Goal: Transaction & Acquisition: Subscribe to service/newsletter

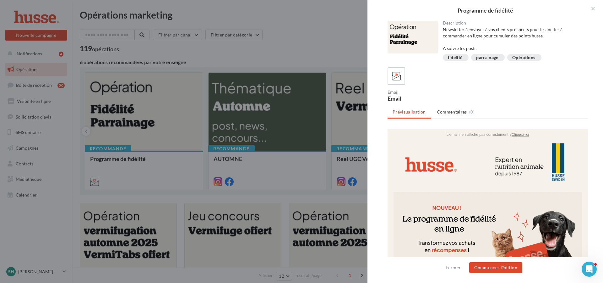
scroll to position [4, 0]
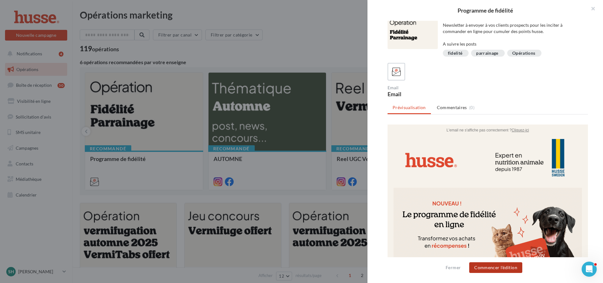
click at [496, 269] on button "Commencer l'édition" at bounding box center [495, 267] width 53 height 11
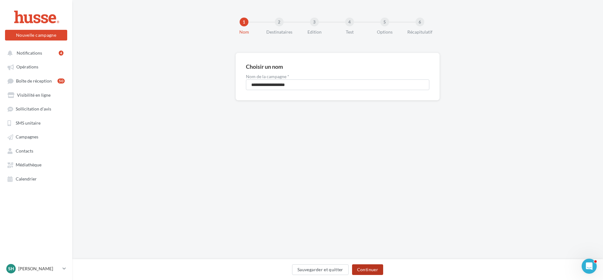
click at [360, 269] on button "Continuer" at bounding box center [367, 269] width 31 height 11
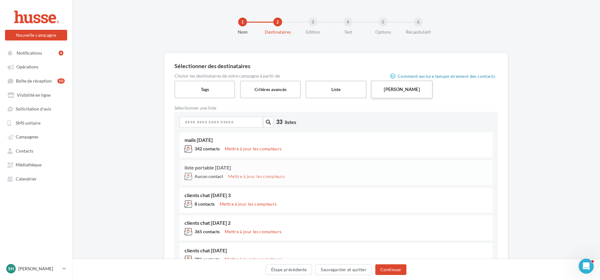
click at [400, 91] on label "Saisie manuelle" at bounding box center [402, 89] width 62 height 18
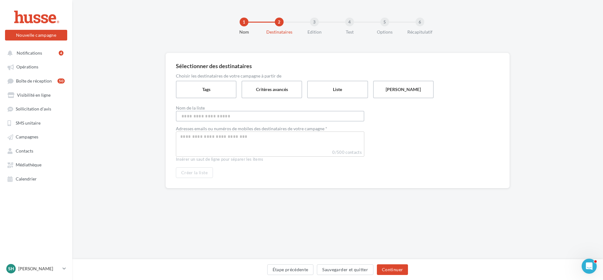
click at [231, 117] on input "Nom de la liste" at bounding box center [270, 116] width 188 height 11
type input "*"
type input "**********"
click at [227, 136] on input "Select box" at bounding box center [269, 136] width 185 height 7
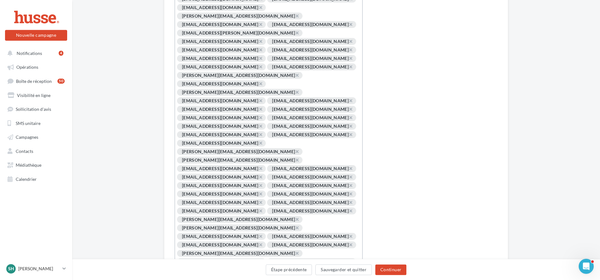
scroll to position [1239, 0]
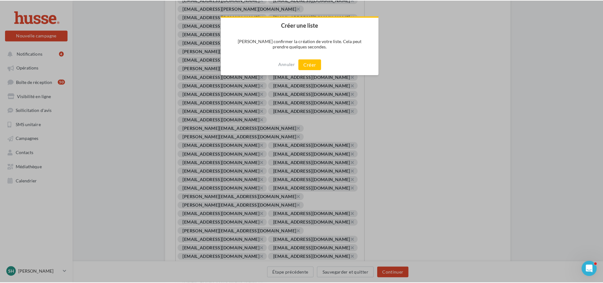
scroll to position [1236, 0]
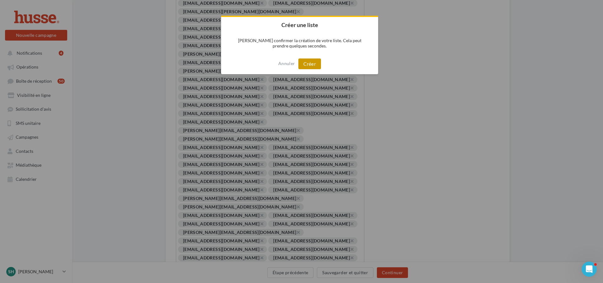
click at [308, 65] on button "Créer" at bounding box center [309, 63] width 23 height 11
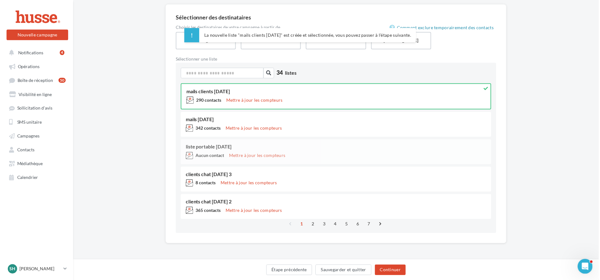
scroll to position [51, 0]
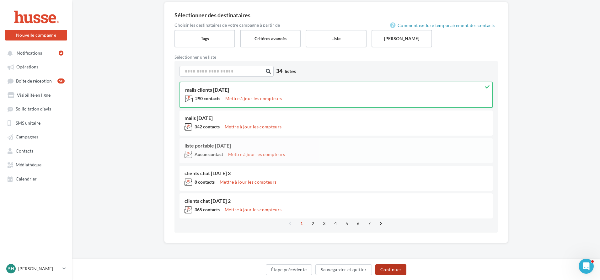
click at [391, 269] on button "Continuer" at bounding box center [391, 269] width 31 height 11
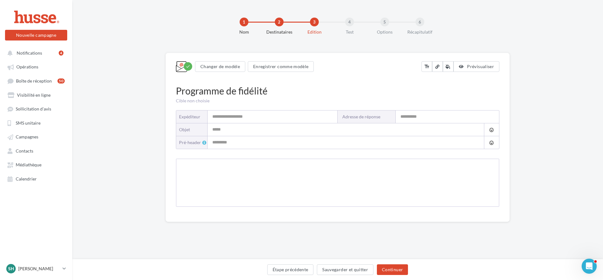
type input "**********"
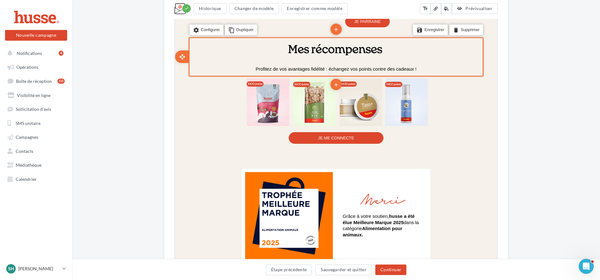
scroll to position [534, 0]
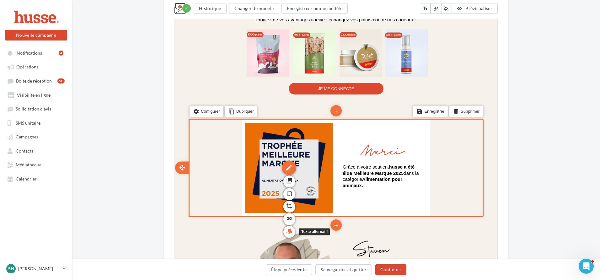
click at [290, 232] on icon "style" at bounding box center [289, 230] width 6 height 11
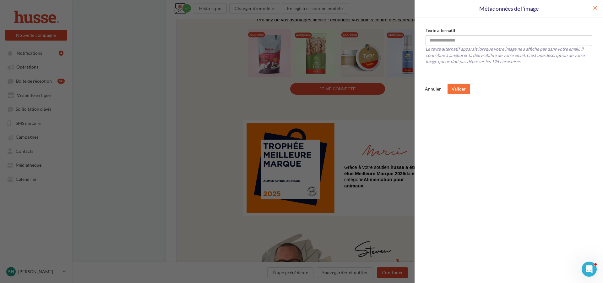
click at [597, 8] on span "close" at bounding box center [595, 8] width 6 height 6
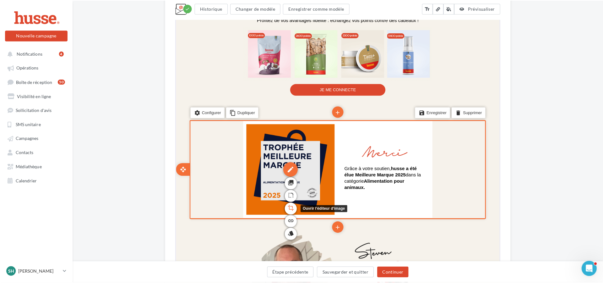
click at [296, 207] on link "crop" at bounding box center [290, 205] width 12 height 12
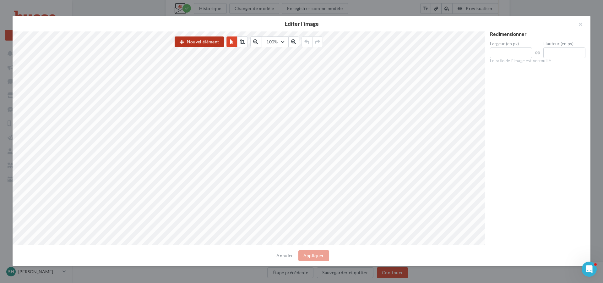
click at [202, 41] on button "Nouvel élément" at bounding box center [199, 41] width 49 height 11
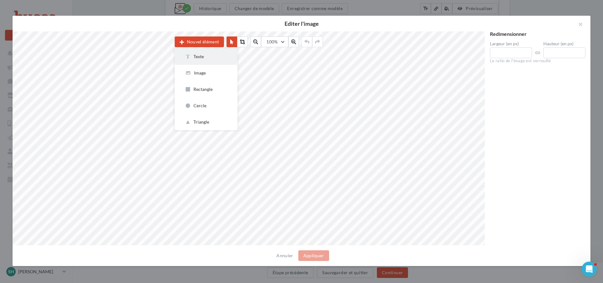
click at [198, 54] on div "Texte" at bounding box center [206, 56] width 43 height 6
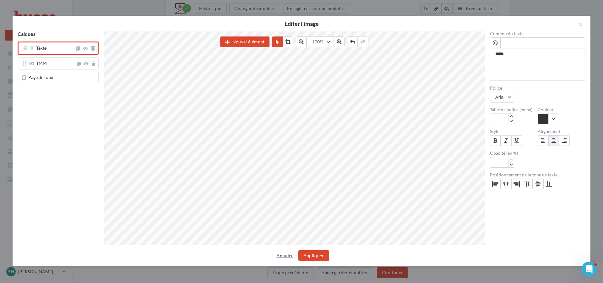
click at [281, 256] on button "Annuler" at bounding box center [285, 256] width 22 height 8
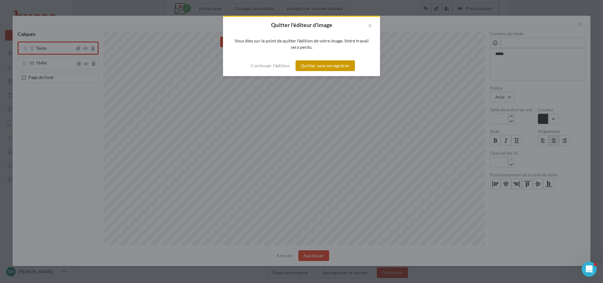
click at [303, 67] on button "Quitter sans enregistrer" at bounding box center [325, 65] width 59 height 11
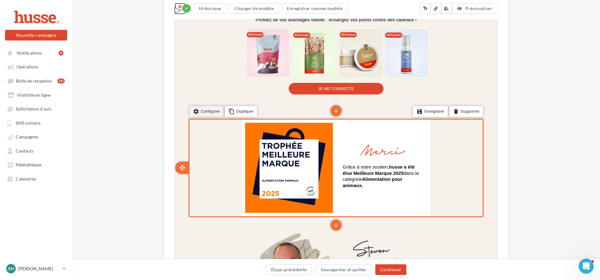
click at [203, 113] on li "settings Configurer" at bounding box center [206, 111] width 34 height 11
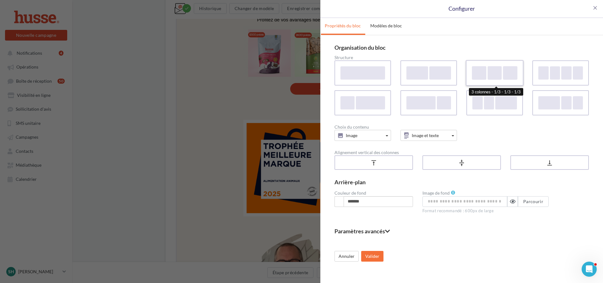
click at [486, 67] on div at bounding box center [479, 73] width 14 height 14
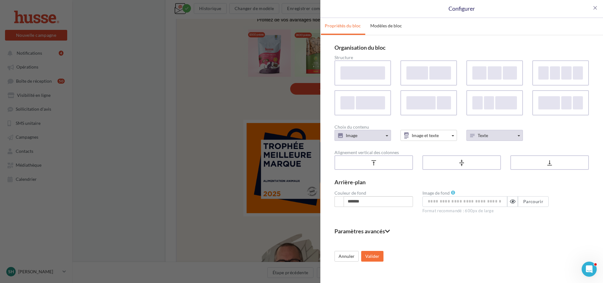
drag, startPoint x: 494, startPoint y: 138, endPoint x: 354, endPoint y: 139, distance: 139.8
click at [354, 139] on div "Image Contenu de base Texte Bouton Image Réseaux sociaux Ligne Espace Carte Con…" at bounding box center [462, 135] width 264 height 11
drag, startPoint x: 356, startPoint y: 133, endPoint x: 493, endPoint y: 133, distance: 137.2
click at [493, 133] on div "Image Contenu de base Texte Bouton Image Réseaux sociaux Ligne Espace Carte Con…" at bounding box center [462, 135] width 264 height 11
click at [377, 164] on icon "vertical_align_top" at bounding box center [373, 162] width 7 height 6
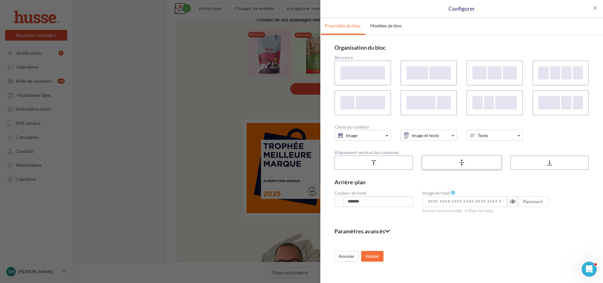
click at [491, 165] on div "vertical_align_center" at bounding box center [462, 162] width 76 height 10
click at [390, 232] on icon at bounding box center [387, 231] width 5 height 6
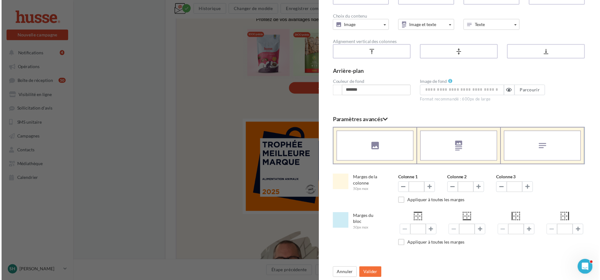
scroll to position [113, 0]
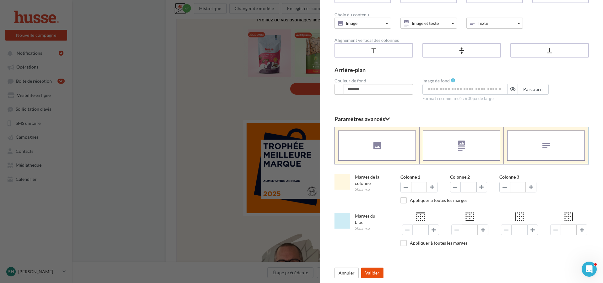
click at [375, 273] on button "Valider" at bounding box center [372, 272] width 22 height 11
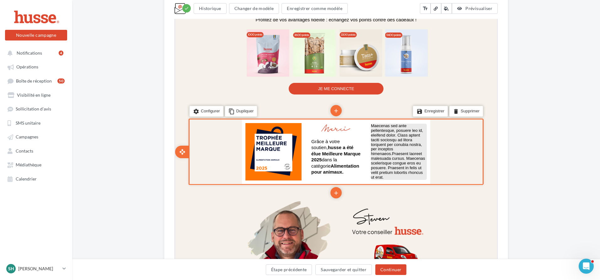
click at [400, 147] on p "Maecenas sed ante pellentesque, posuere leo id, eleifend dolor. Class aptent ta…" at bounding box center [399, 151] width 56 height 56
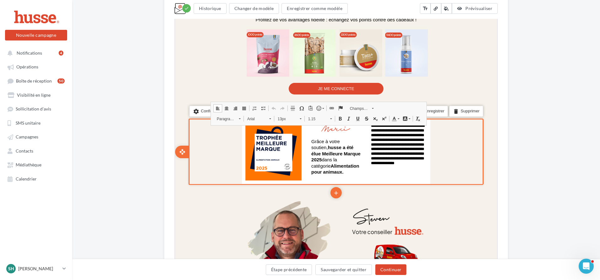
click at [215, 140] on div "settings Configurer content_copy Dupliquer add add save Enregistrer delete Supp…" at bounding box center [335, 151] width 295 height 66
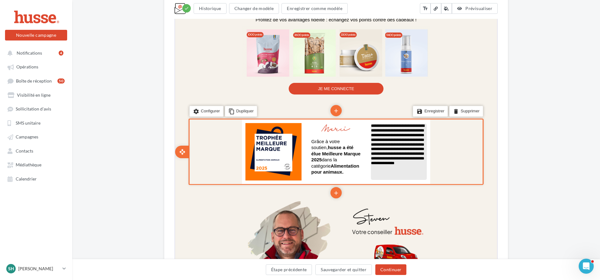
click at [397, 150] on p "**********" at bounding box center [399, 151] width 56 height 56
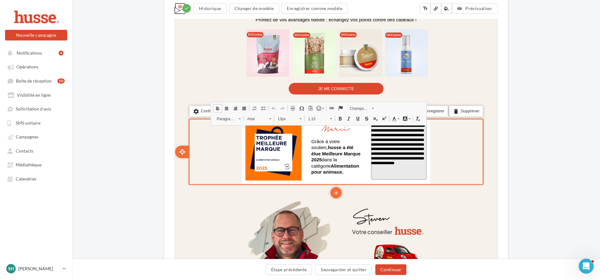
click at [397, 150] on p "**********" at bounding box center [399, 151] width 56 height 56
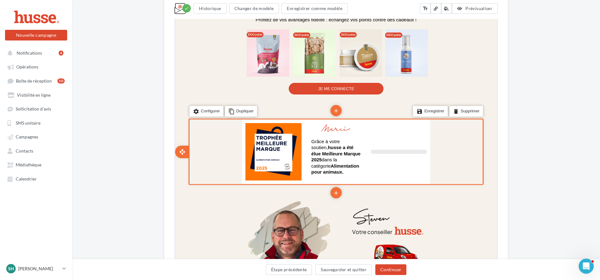
click at [392, 142] on td "edit photo_library rounded_corner crop link style edit photo_library rounded_co…" at bounding box center [336, 151] width 188 height 64
click at [386, 147] on td "edit photo_library rounded_corner crop link style edit photo_library rounded_co…" at bounding box center [336, 151] width 188 height 64
click at [382, 153] on div at bounding box center [399, 151] width 56 height 4
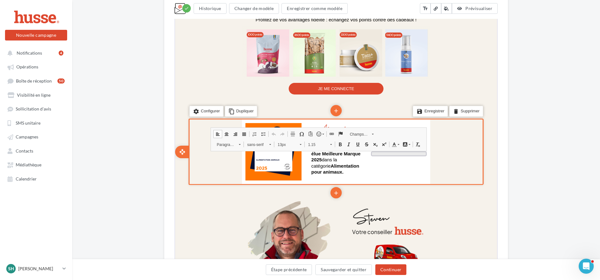
click at [382, 154] on p "false" at bounding box center [399, 153] width 56 height 4
click at [210, 114] on li "settings Configurer" at bounding box center [206, 111] width 34 height 11
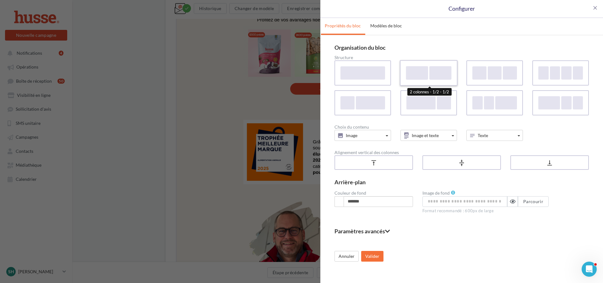
click at [435, 77] on div at bounding box center [440, 73] width 22 height 14
click at [374, 259] on button "Valider" at bounding box center [372, 256] width 22 height 11
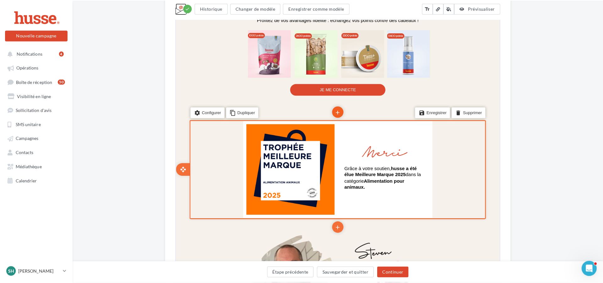
click at [333, 112] on li "add" at bounding box center [336, 109] width 11 height 11
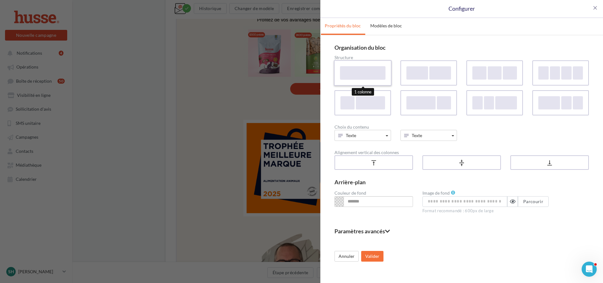
click at [362, 72] on div at bounding box center [363, 73] width 46 height 14
click at [454, 163] on div "vertical_align_center" at bounding box center [462, 162] width 76 height 10
click at [374, 255] on button "Valider" at bounding box center [372, 256] width 22 height 11
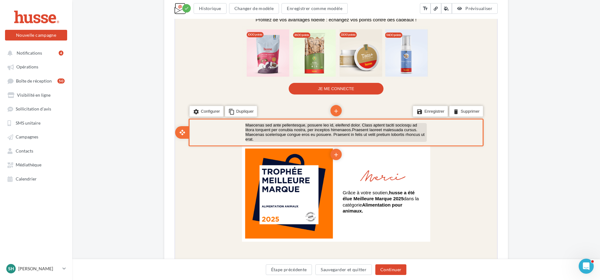
click at [275, 129] on p "Maecenas sed ante pellentesque, posuere leo id, eleifend dolor. Class aptent ta…" at bounding box center [336, 131] width 182 height 19
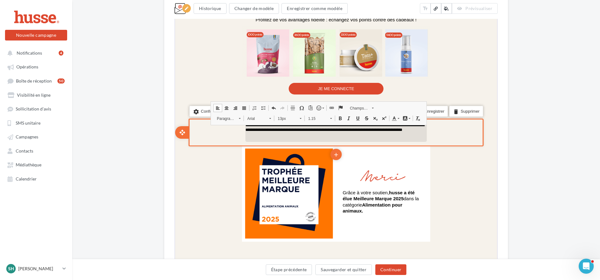
click at [408, 135] on p "**********" at bounding box center [336, 131] width 182 height 19
click at [381, 136] on p "**********" at bounding box center [336, 131] width 182 height 19
click at [292, 141] on p "**********" at bounding box center [336, 131] width 182 height 19
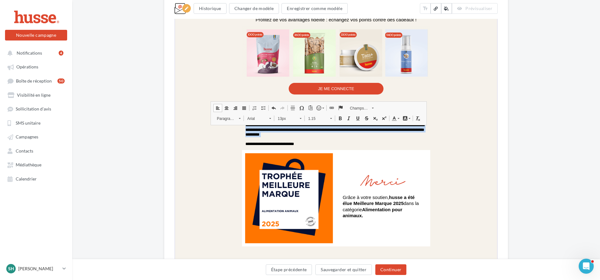
click at [339, 118] on span at bounding box center [339, 117] width 5 height 5
click at [349, 118] on span at bounding box center [348, 117] width 5 height 5
click at [227, 107] on span at bounding box center [226, 107] width 5 height 5
click at [218, 107] on span at bounding box center [217, 107] width 5 height 5
click at [226, 107] on span at bounding box center [226, 107] width 5 height 5
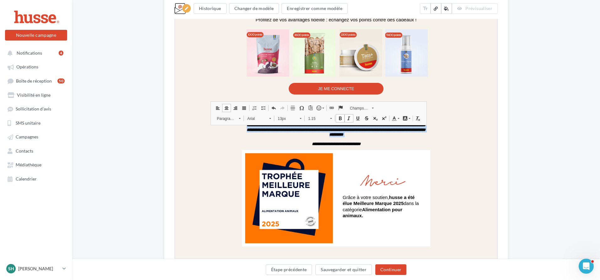
click at [269, 120] on span at bounding box center [270, 117] width 2 height 6
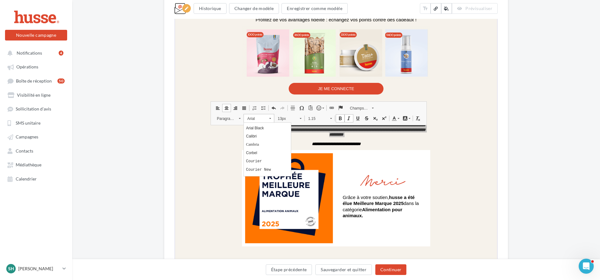
scroll to position [19, 0]
click at [271, 135] on link "Calibri" at bounding box center [267, 132] width 47 height 8
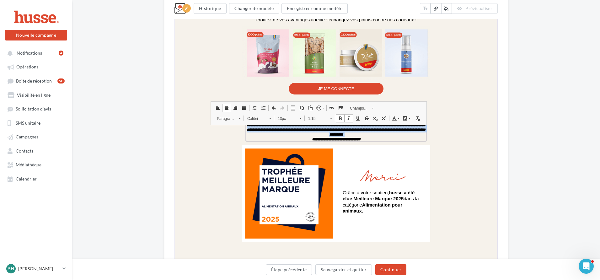
click at [269, 119] on span at bounding box center [270, 117] width 2 height 6
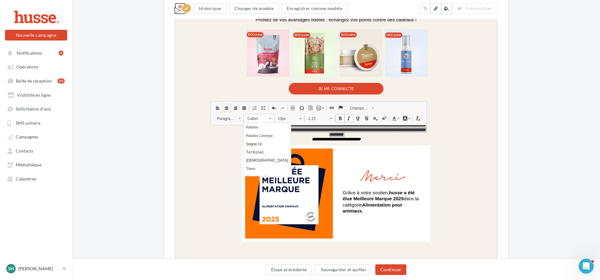
scroll to position [101, 0]
click at [271, 162] on link "Tahoma" at bounding box center [267, 159] width 47 height 8
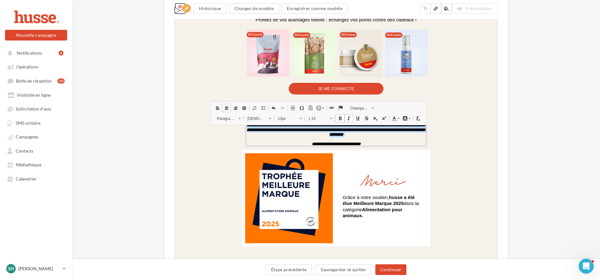
click at [271, 119] on link "Tahoma" at bounding box center [258, 117] width 31 height 9
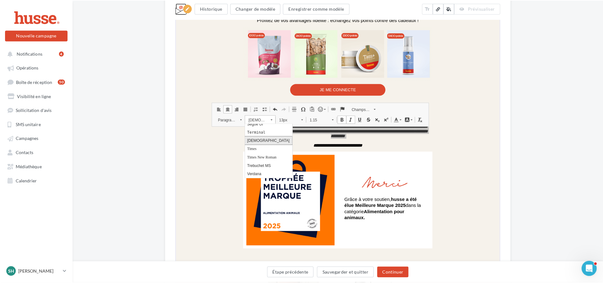
scroll to position [127, 0]
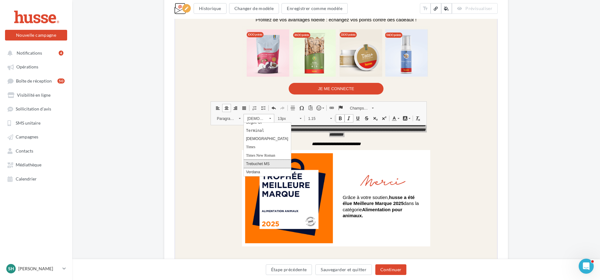
click at [274, 163] on link "Trebuchet MS" at bounding box center [267, 164] width 47 height 8
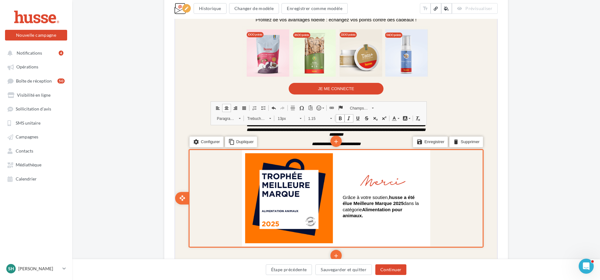
click at [275, 133] on div "settings Configurer content_copy Dupliquer" at bounding box center [234, 142] width 91 height 24
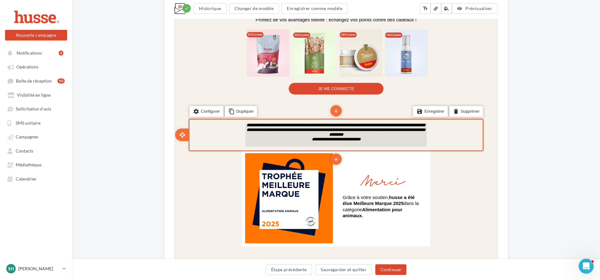
click at [303, 132] on strong "**********" at bounding box center [335, 129] width 179 height 14
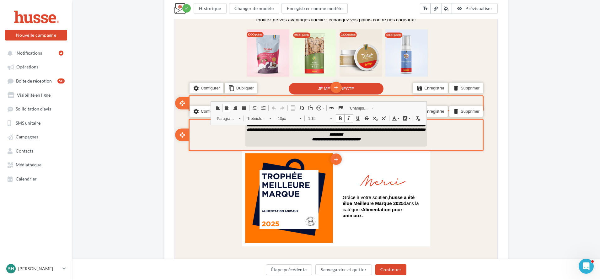
click at [457, 106] on div "settings Configurer content_copy Dupliquer add add save Enregistrer delete Supp…" at bounding box center [335, 103] width 295 height 16
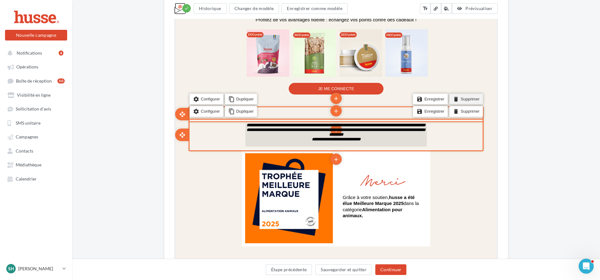
click at [464, 100] on li "delete Supprimer" at bounding box center [466, 98] width 34 height 11
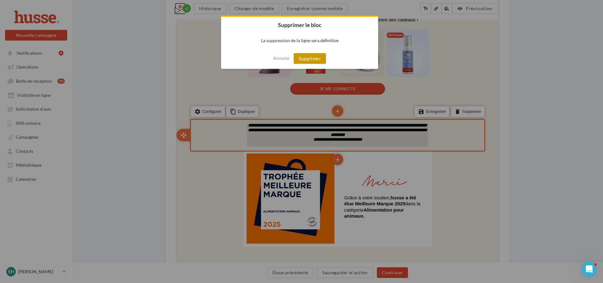
click at [318, 60] on button "Supprimer" at bounding box center [310, 58] width 32 height 11
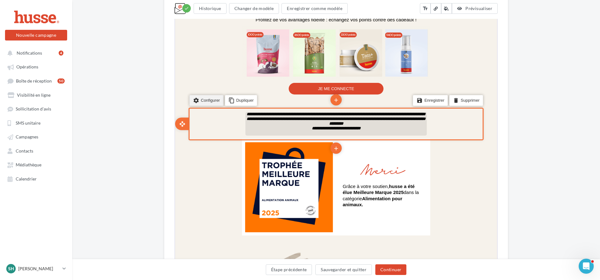
click at [215, 101] on li "settings Configurer" at bounding box center [206, 100] width 34 height 11
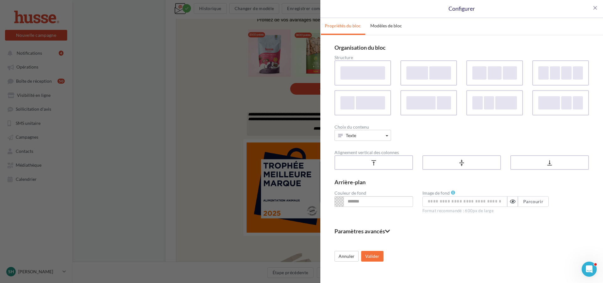
click at [389, 231] on icon at bounding box center [387, 231] width 5 height 6
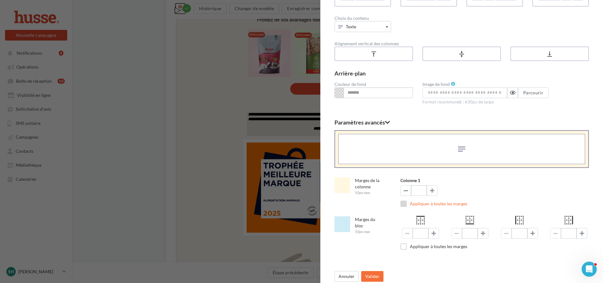
scroll to position [113, 0]
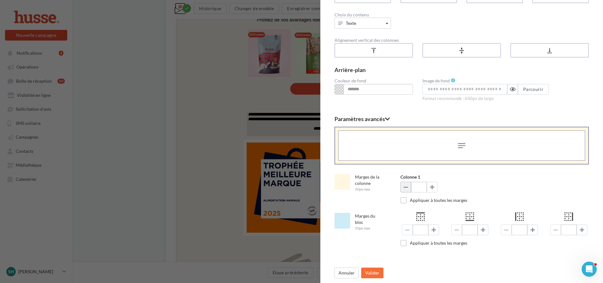
click at [406, 188] on span at bounding box center [406, 186] width 4 height 5
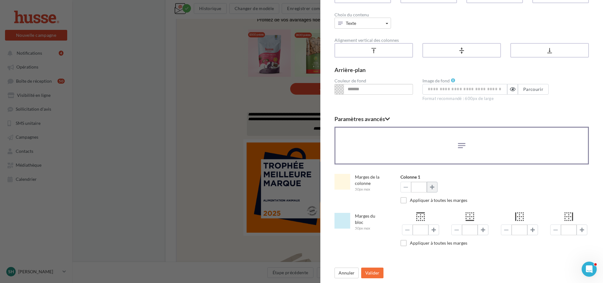
click at [430, 187] on span at bounding box center [432, 186] width 4 height 5
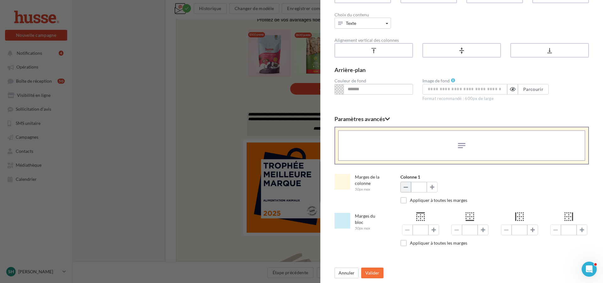
click at [404, 188] on span at bounding box center [406, 186] width 4 height 5
type input "*"
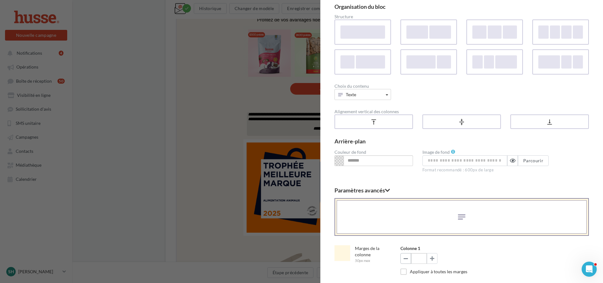
scroll to position [6, 0]
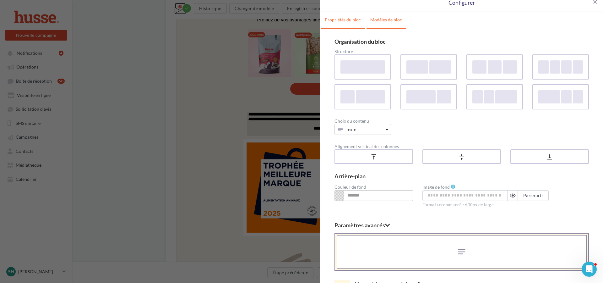
click at [385, 21] on link "Modèles de bloc" at bounding box center [385, 20] width 39 height 16
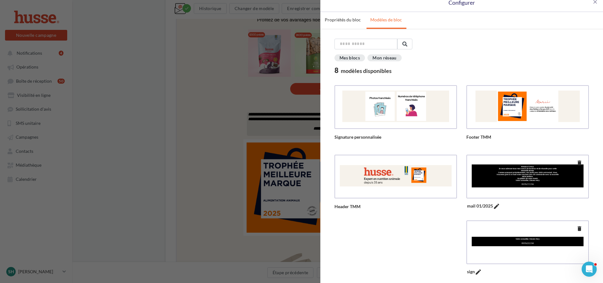
scroll to position [103, 0]
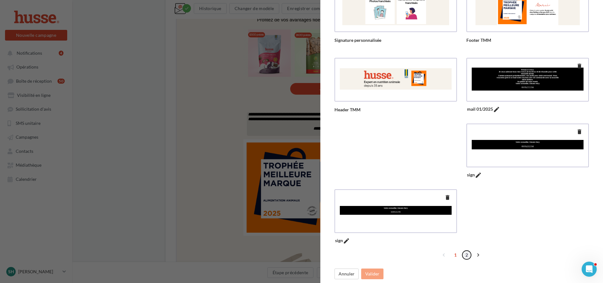
click at [467, 254] on link "2" at bounding box center [467, 255] width 10 height 10
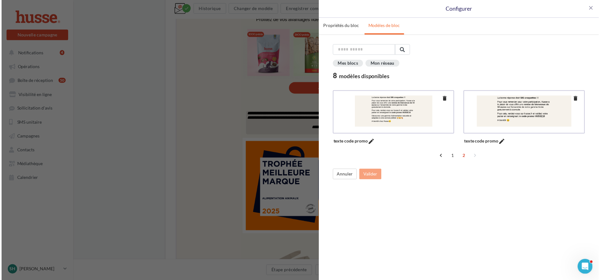
scroll to position [0, 0]
click at [507, 111] on div at bounding box center [527, 112] width 114 height 32
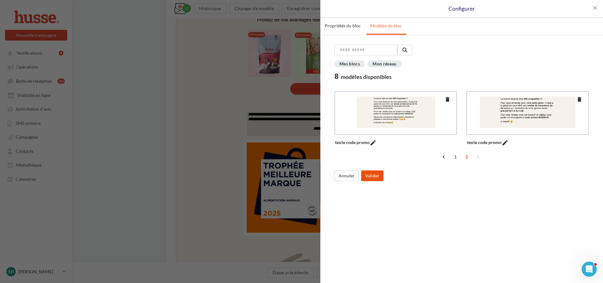
click at [377, 173] on button "Valider" at bounding box center [372, 175] width 22 height 11
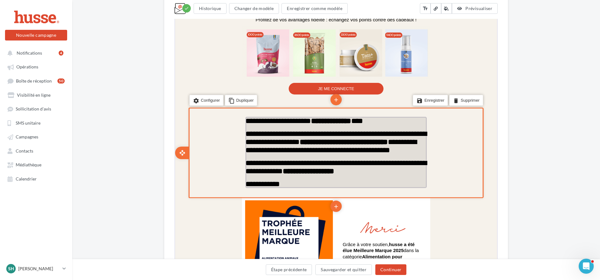
click at [253, 123] on span "**********" at bounding box center [278, 121] width 66 height 8
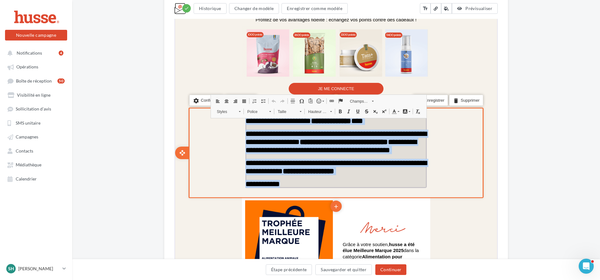
drag, startPoint x: 245, startPoint y: 123, endPoint x: 322, endPoint y: 204, distance: 111.5
click at [322, 187] on div "**********" at bounding box center [336, 151] width 182 height 71
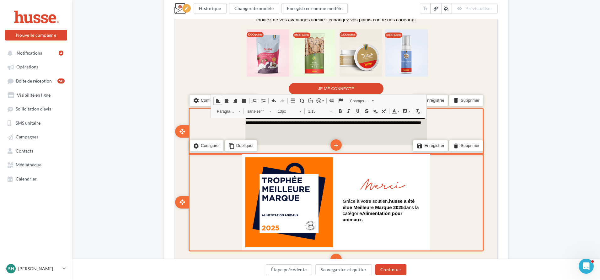
click at [269, 141] on div "settings Configurer content_copy Dupliquer" at bounding box center [234, 146] width 91 height 24
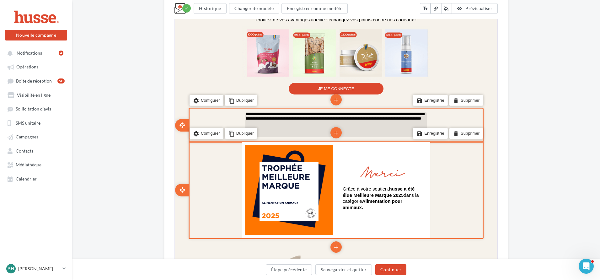
click at [277, 133] on div "settings Configurer content_copy Dupliquer" at bounding box center [234, 134] width 91 height 24
click at [268, 130] on div "settings Configurer content_copy Dupliquer" at bounding box center [234, 134] width 91 height 24
click at [264, 130] on div "settings Configurer content_copy Dupliquer" at bounding box center [234, 134] width 91 height 24
drag, startPoint x: 261, startPoint y: 129, endPoint x: 261, endPoint y: 125, distance: 4.4
click at [261, 128] on div "settings Configurer content_copy Dupliquer" at bounding box center [234, 134] width 91 height 24
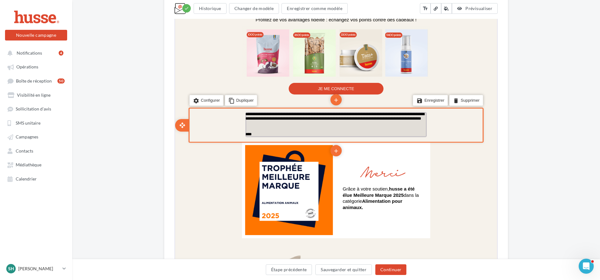
click at [260, 122] on p "**********" at bounding box center [336, 121] width 182 height 20
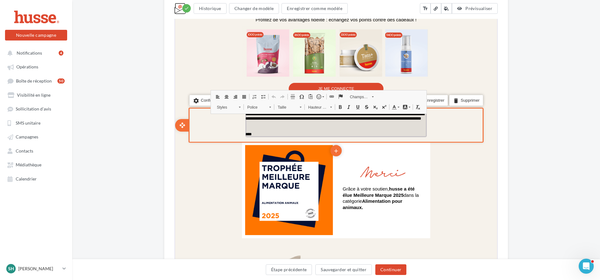
click at [258, 134] on p "****" at bounding box center [336, 134] width 182 height 5
click at [249, 116] on p "**********" at bounding box center [336, 121] width 182 height 20
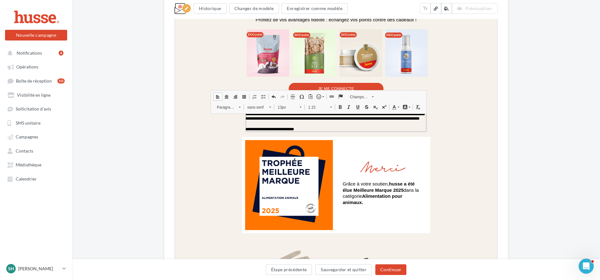
click at [339, 106] on span at bounding box center [339, 106] width 5 height 5
click at [337, 106] on span at bounding box center [339, 106] width 5 height 5
click at [339, 106] on span at bounding box center [339, 106] width 5 height 5
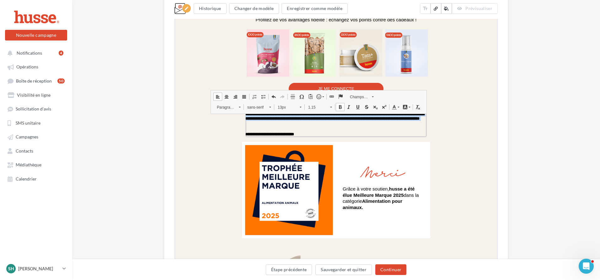
click at [300, 108] on span at bounding box center [300, 106] width 2 height 6
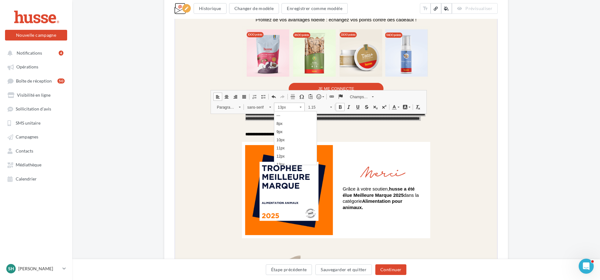
scroll to position [29, 0]
click at [286, 160] on link "16px" at bounding box center [295, 160] width 42 height 8
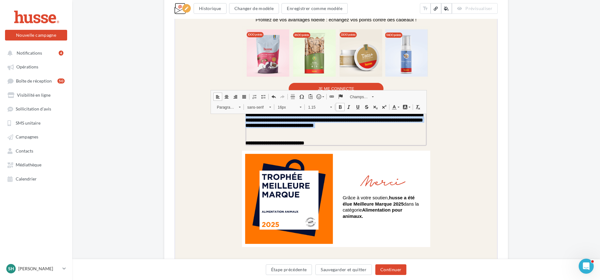
click at [240, 108] on link "Paragraphe" at bounding box center [228, 106] width 30 height 9
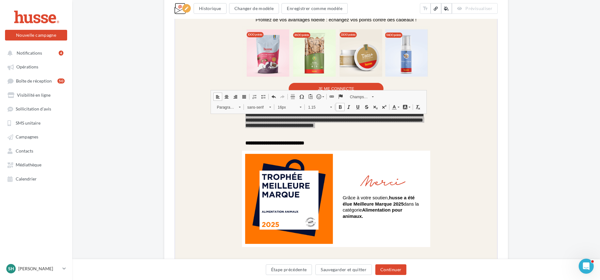
scroll to position [0, 0]
click at [229, 155] on link "Paragraphe" at bounding box center [237, 158] width 47 height 8
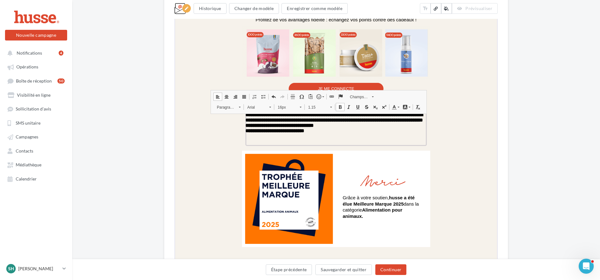
click at [239, 108] on span at bounding box center [239, 106] width 2 height 6
click at [232, 129] on h1 "Titre 1" at bounding box center [237, 127] width 43 height 10
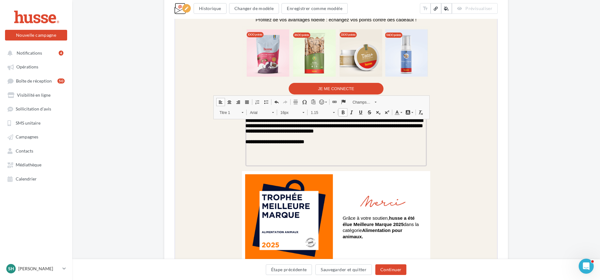
click at [241, 111] on span at bounding box center [242, 111] width 2 height 1
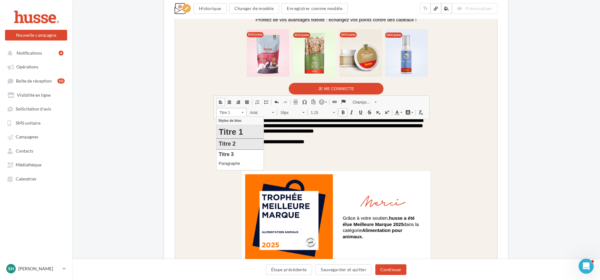
click at [231, 143] on h2 "Titre 2" at bounding box center [240, 143] width 43 height 7
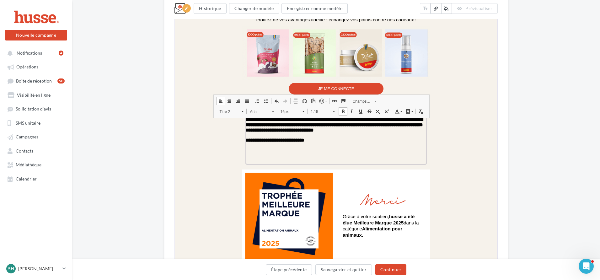
click at [236, 111] on link "Titre 2" at bounding box center [231, 110] width 30 height 9
click at [231, 151] on h3 "Titre 3" at bounding box center [240, 153] width 43 height 6
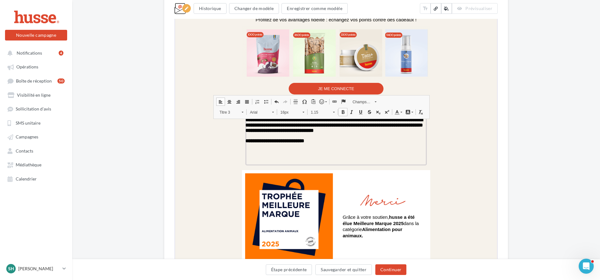
click at [226, 101] on span at bounding box center [228, 101] width 5 height 5
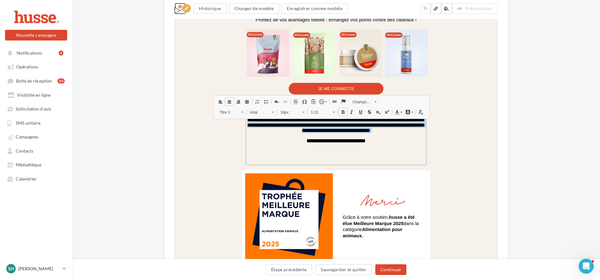
click at [268, 111] on link "Arial" at bounding box center [261, 111] width 31 height 9
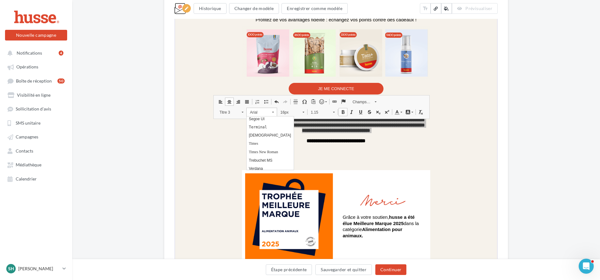
scroll to position [127, 0]
click at [281, 157] on link "Trebuchet MS" at bounding box center [270, 157] width 47 height 8
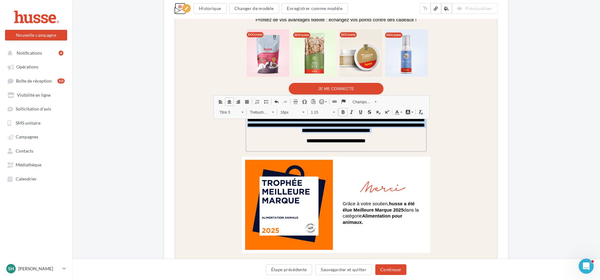
click at [349, 114] on span at bounding box center [351, 111] width 5 height 5
click at [374, 101] on span at bounding box center [375, 101] width 2 height 1
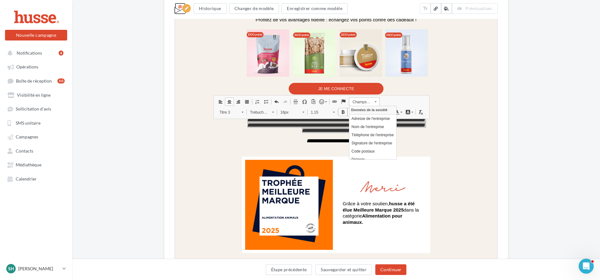
scroll to position [0, 0]
click at [374, 101] on span at bounding box center [375, 101] width 2 height 1
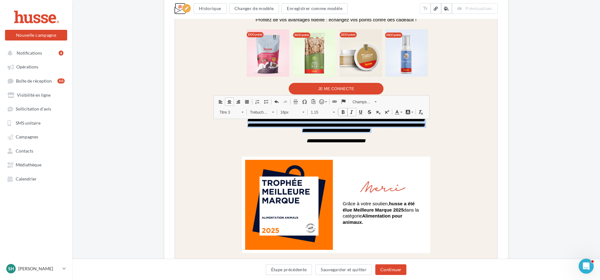
click at [329, 112] on link "1.15" at bounding box center [322, 111] width 31 height 9
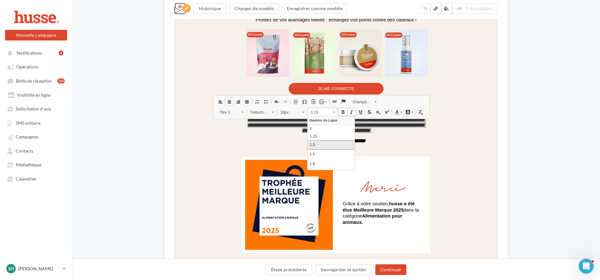
click at [319, 143] on p "1.3" at bounding box center [331, 144] width 43 height 5
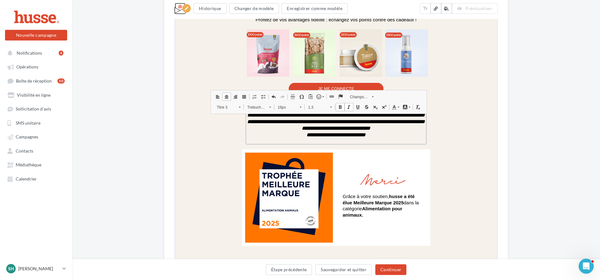
click at [328, 106] on link "1.3" at bounding box center [319, 106] width 31 height 9
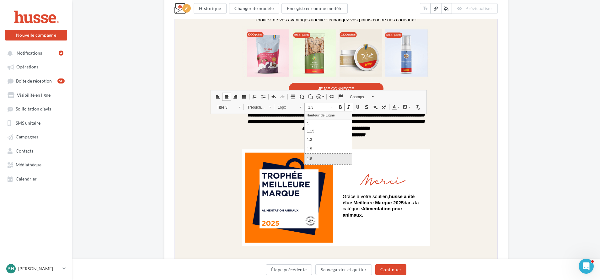
click at [315, 156] on p "1.8" at bounding box center [328, 158] width 43 height 7
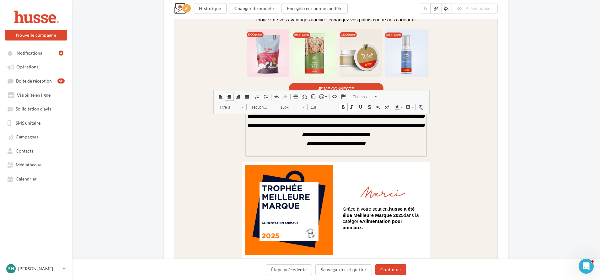
click at [333, 106] on span at bounding box center [334, 106] width 2 height 1
click at [318, 138] on p "1.3" at bounding box center [331, 139] width 43 height 5
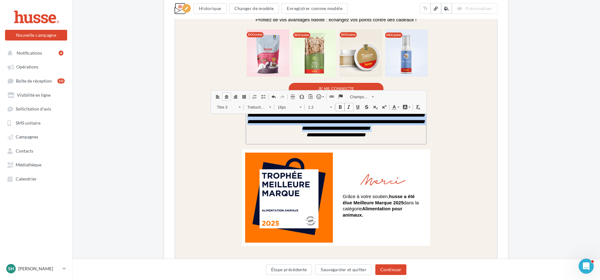
click at [239, 108] on span at bounding box center [239, 106] width 2 height 6
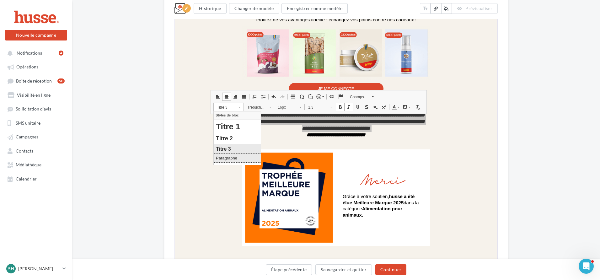
click at [232, 156] on p "Paragraphe" at bounding box center [237, 157] width 43 height 5
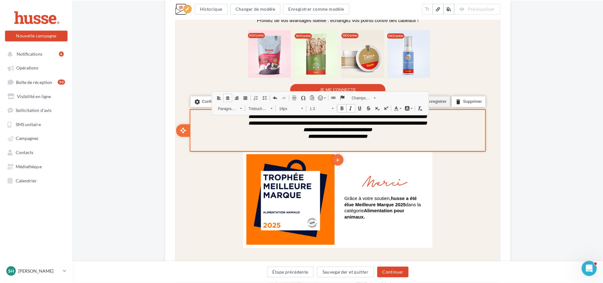
click at [442, 102] on li "save Enregistrer" at bounding box center [430, 99] width 35 height 11
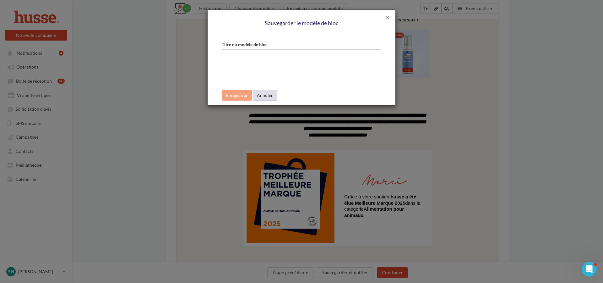
click at [265, 95] on button "Annuler" at bounding box center [265, 95] width 24 height 11
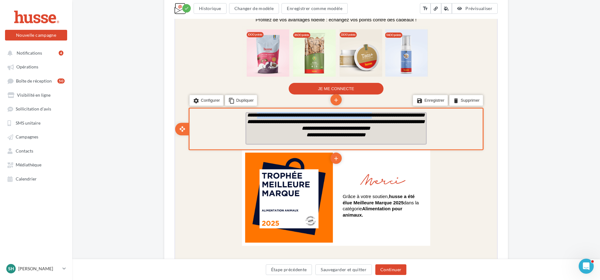
click at [263, 125] on strong "**********" at bounding box center [336, 121] width 178 height 18
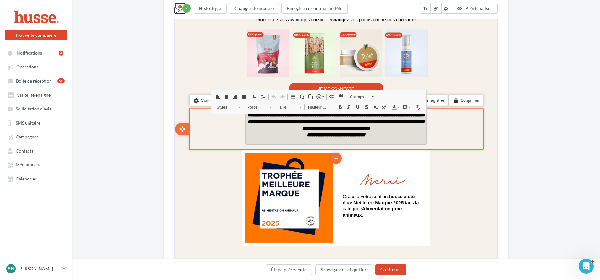
click at [243, 127] on td "**********" at bounding box center [336, 128] width 188 height 41
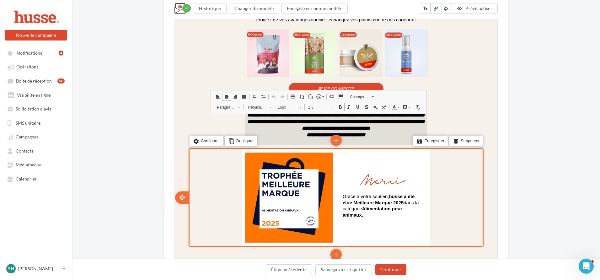
click at [436, 172] on div "settings Configurer content_copy Dupliquer add add save Enregistrer delete Supp…" at bounding box center [335, 197] width 295 height 99
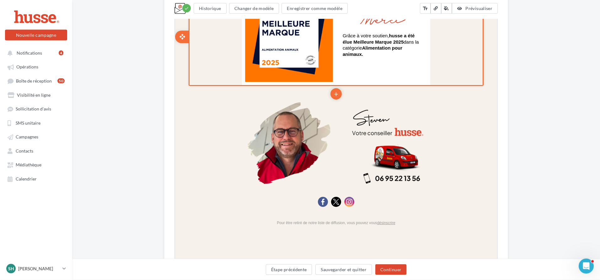
scroll to position [730, 0]
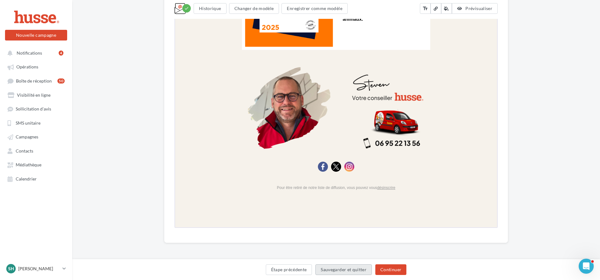
click at [360, 272] on button "Sauvegarder et quitter" at bounding box center [344, 269] width 57 height 11
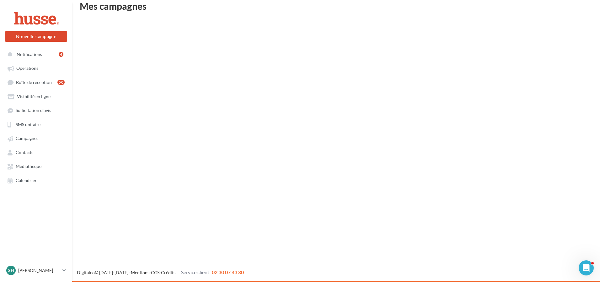
scroll to position [10, 0]
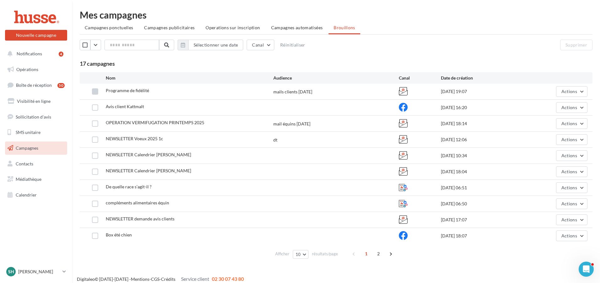
click at [92, 93] on label at bounding box center [95, 91] width 6 height 6
click at [92, 91] on label at bounding box center [95, 91] width 6 height 6
click at [564, 94] on span "Actions" at bounding box center [570, 91] width 16 height 5
click at [550, 104] on button "Editer" at bounding box center [556, 106] width 63 height 16
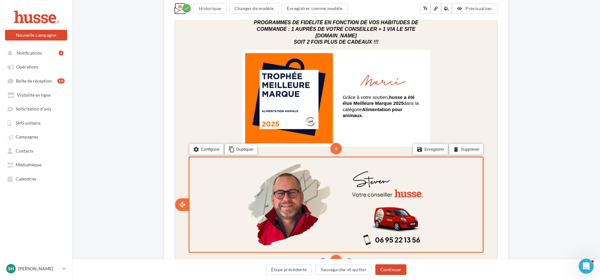
scroll to position [731, 0]
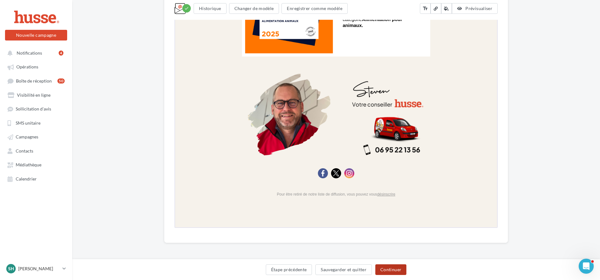
click at [391, 267] on button "Continuer" at bounding box center [391, 269] width 31 height 11
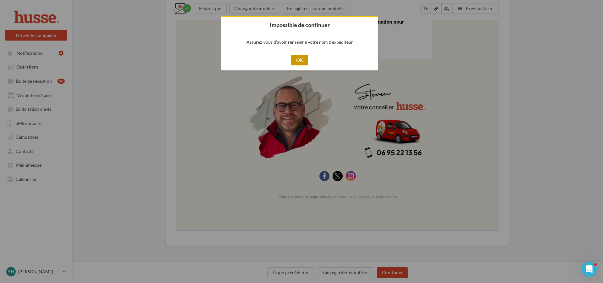
click at [301, 63] on button "OK" at bounding box center [299, 60] width 17 height 11
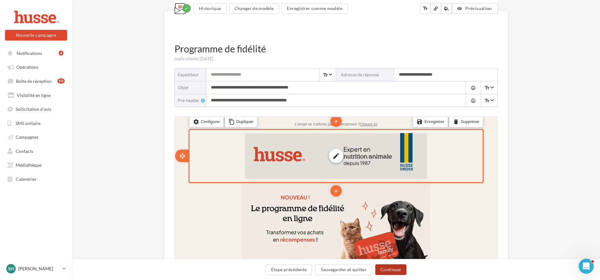
scroll to position [0, 0]
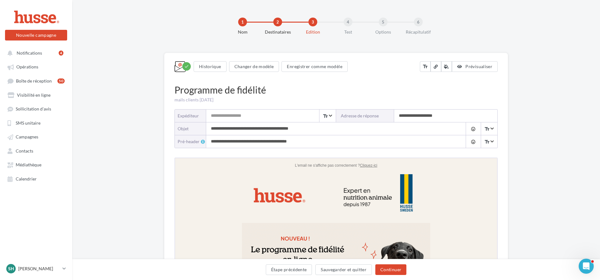
click at [284, 117] on input "Expéditeur" at bounding box center [271, 116] width 130 height 13
type input "*"
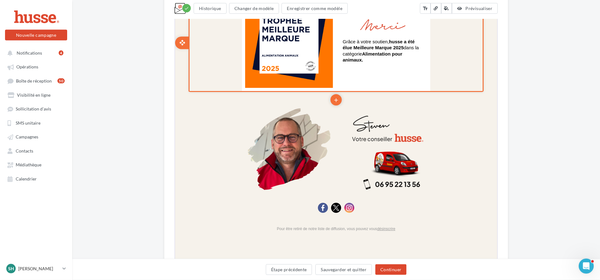
scroll to position [730, 0]
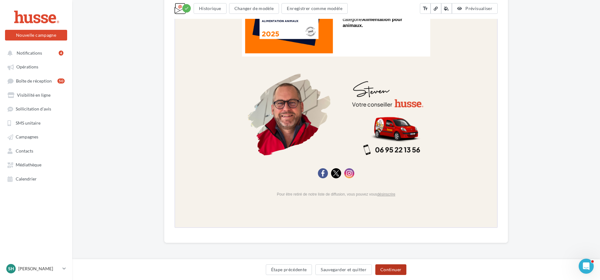
type input "**********"
click at [388, 269] on button "Continuer" at bounding box center [391, 269] width 31 height 11
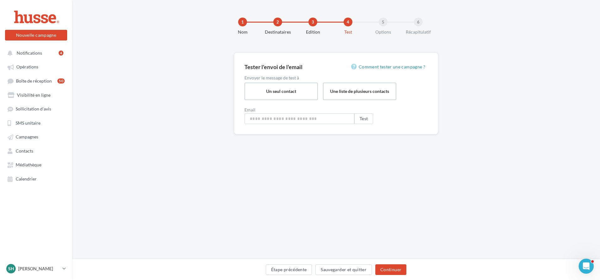
type input "**********"
click at [365, 119] on button "Test" at bounding box center [365, 118] width 19 height 11
click at [391, 269] on button "Continuer" at bounding box center [392, 269] width 31 height 11
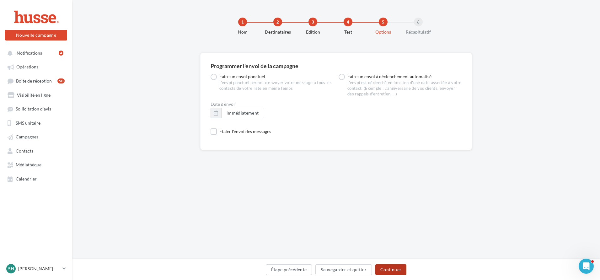
click at [394, 270] on button "Continuer" at bounding box center [391, 269] width 31 height 11
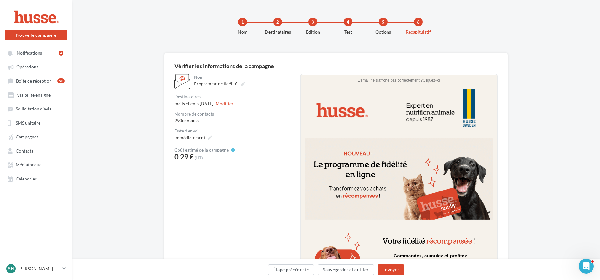
scroll to position [30, 0]
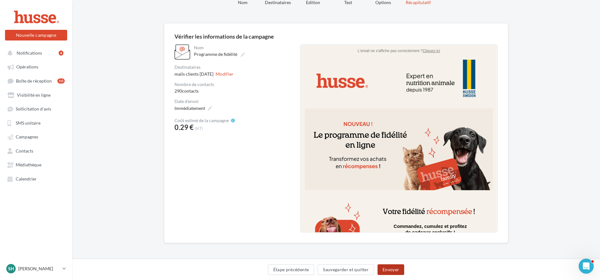
click at [387, 267] on button "Envoyer" at bounding box center [391, 269] width 27 height 11
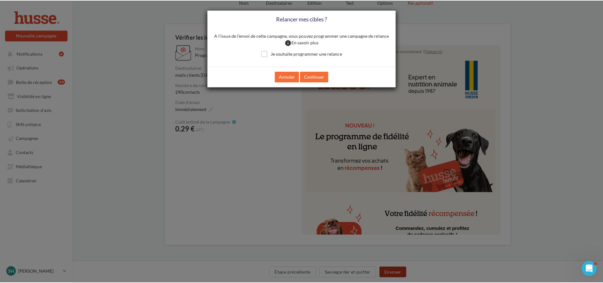
scroll to position [27, 0]
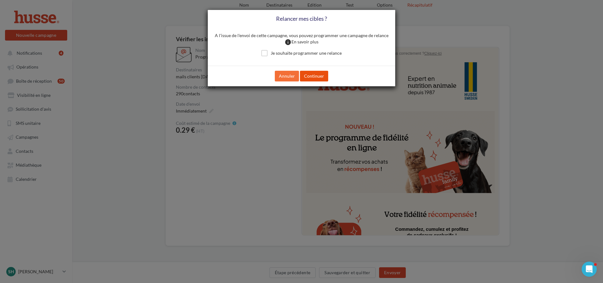
click at [314, 74] on button "Continuer" at bounding box center [314, 76] width 28 height 11
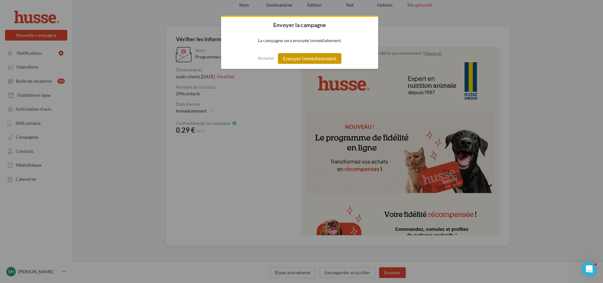
click at [306, 60] on button "Envoyer immédiatement" at bounding box center [309, 58] width 63 height 11
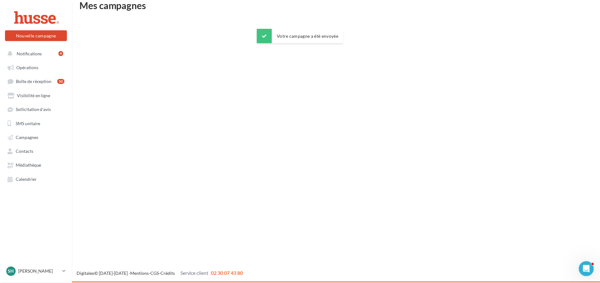
scroll to position [10, 0]
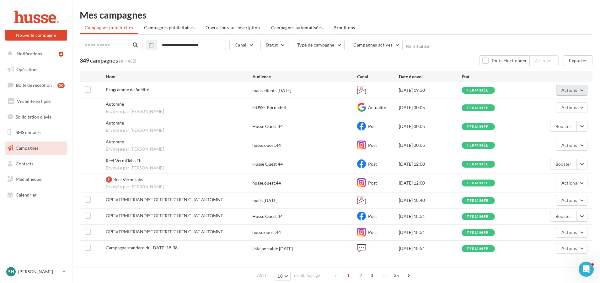
click at [570, 92] on span "Actions" at bounding box center [570, 89] width 16 height 5
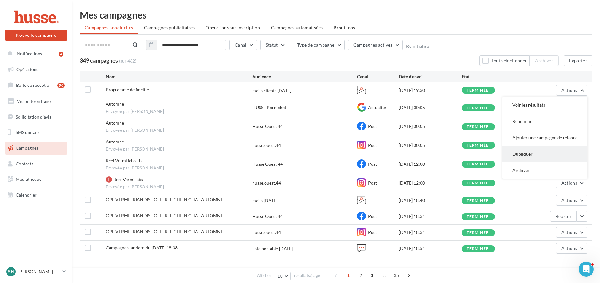
click at [528, 154] on button "Dupliquer" at bounding box center [545, 154] width 85 height 16
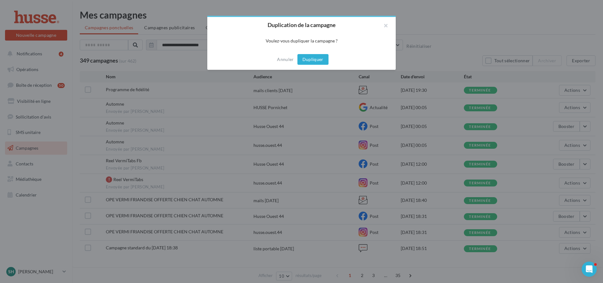
click at [319, 58] on button "Dupliquer" at bounding box center [312, 59] width 31 height 11
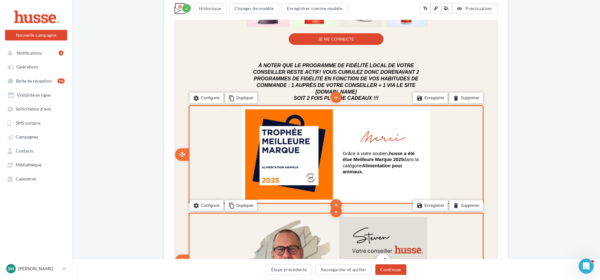
scroll to position [641, 0]
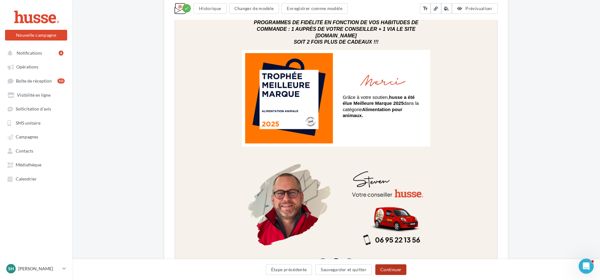
click at [389, 271] on button "Continuer" at bounding box center [391, 269] width 31 height 11
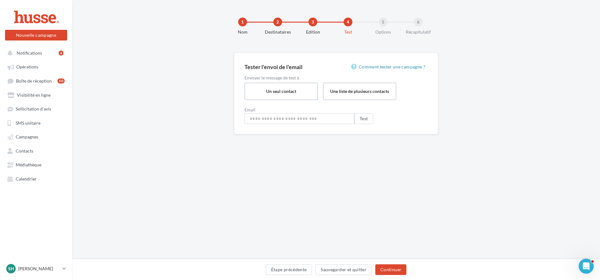
type input "**********"
click at [296, 267] on button "Étape précédente" at bounding box center [290, 269] width 46 height 11
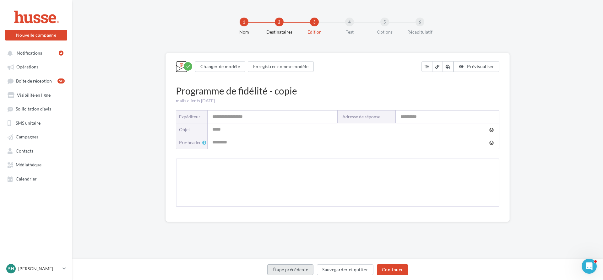
type input "**********"
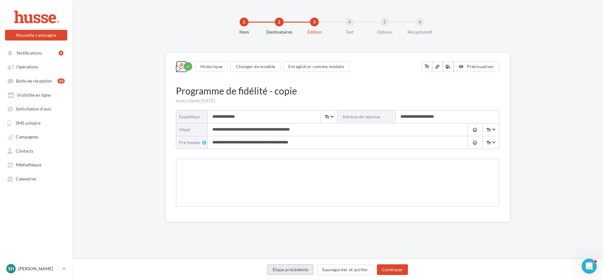
click at [292, 271] on button "Étape précédente" at bounding box center [290, 269] width 46 height 11
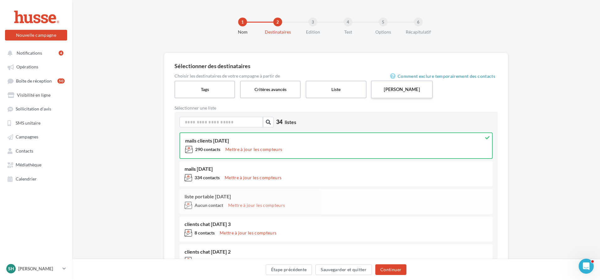
click at [392, 89] on label "Saisie manuelle" at bounding box center [402, 89] width 62 height 18
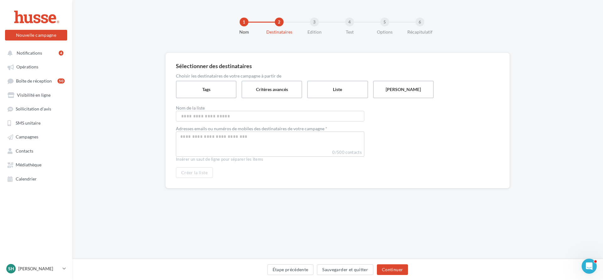
click at [208, 139] on input "Select box" at bounding box center [269, 136] width 185 height 7
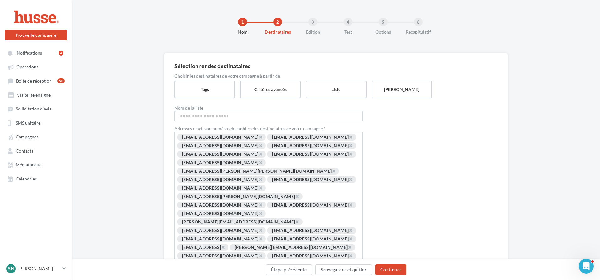
click at [206, 117] on input "Nom de la liste" at bounding box center [269, 116] width 188 height 11
type input "**********"
click at [387, 269] on button "Continuer" at bounding box center [391, 269] width 31 height 11
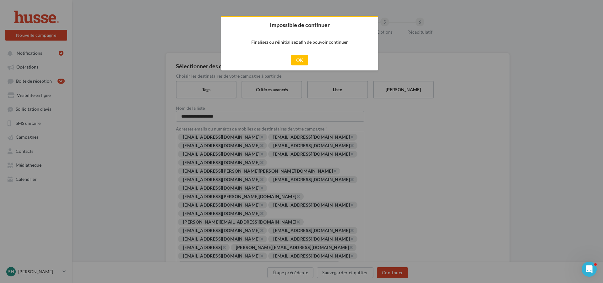
drag, startPoint x: 301, startPoint y: 61, endPoint x: 303, endPoint y: 66, distance: 6.1
click at [301, 60] on button "OK" at bounding box center [299, 60] width 17 height 11
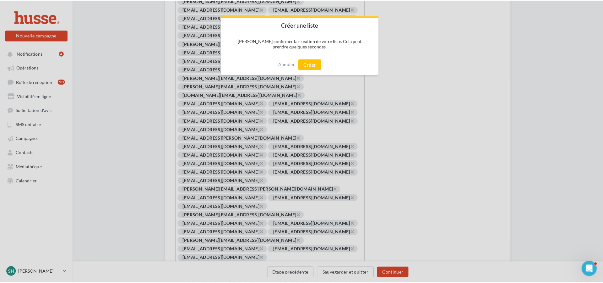
scroll to position [218, 0]
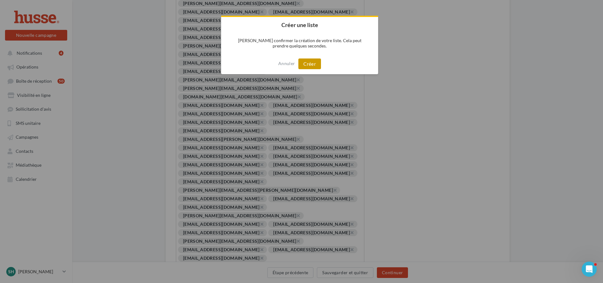
click at [302, 59] on button "Créer" at bounding box center [309, 63] width 23 height 11
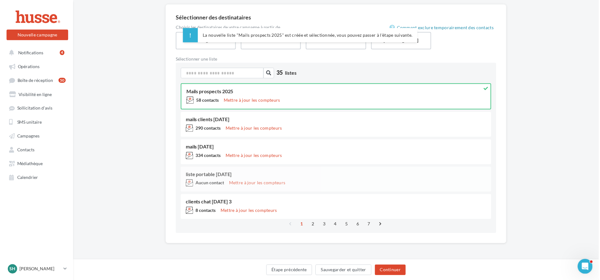
scroll to position [51, 0]
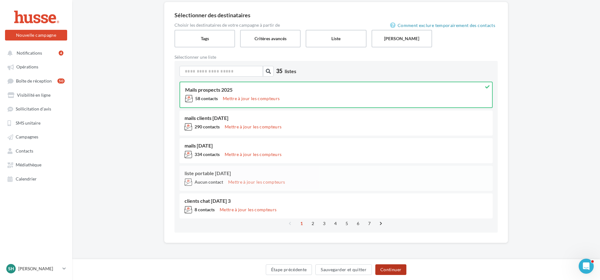
click at [398, 267] on button "Continuer" at bounding box center [391, 269] width 31 height 11
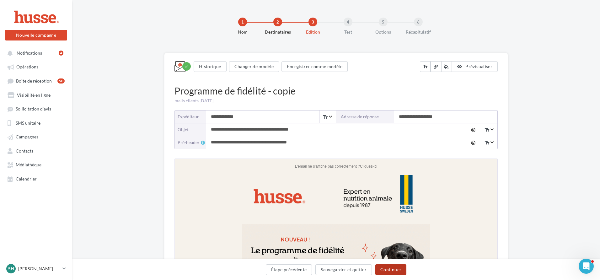
click at [394, 269] on button "Continuer" at bounding box center [391, 269] width 31 height 11
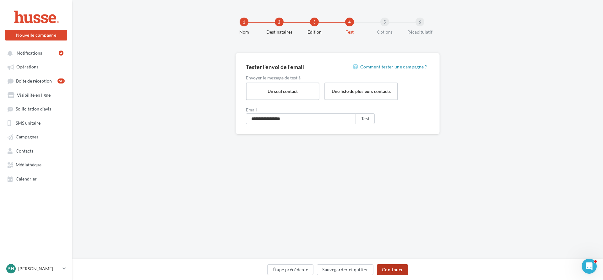
click at [393, 269] on button "Continuer" at bounding box center [392, 269] width 31 height 11
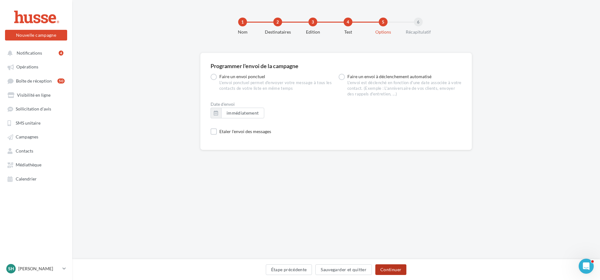
click at [395, 270] on button "Continuer" at bounding box center [391, 269] width 31 height 11
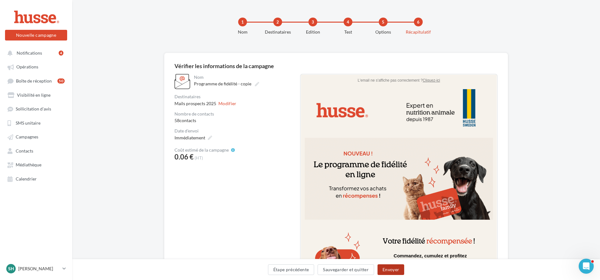
click at [395, 270] on button "Envoyer" at bounding box center [391, 269] width 27 height 11
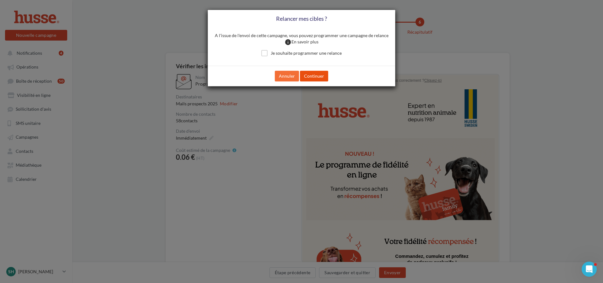
click at [313, 75] on button "Continuer" at bounding box center [314, 76] width 28 height 11
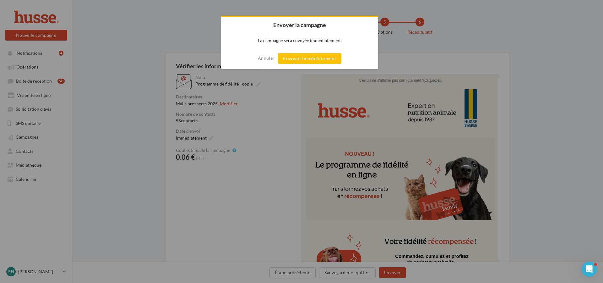
click at [309, 59] on button "Envoyer immédiatement" at bounding box center [309, 58] width 63 height 11
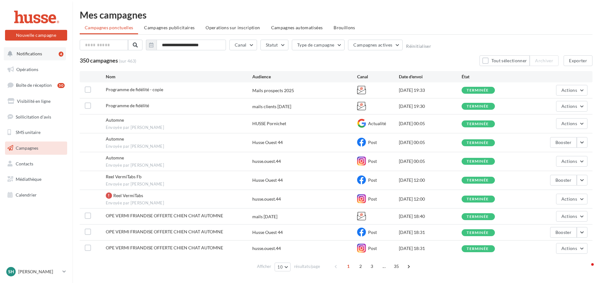
click at [40, 56] on span "Notifications" at bounding box center [29, 53] width 25 height 5
